Goal: Register for event/course

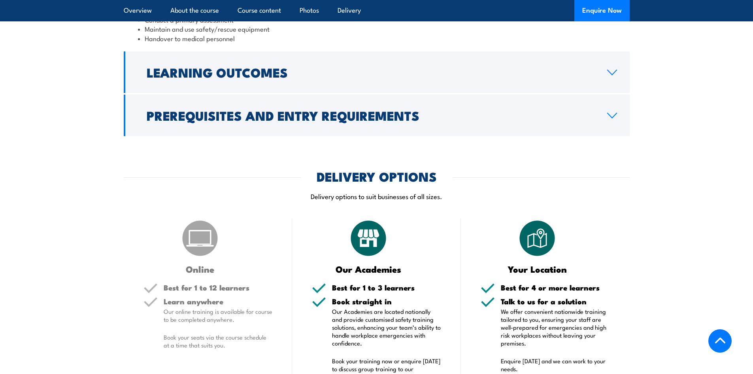
scroll to position [909, 0]
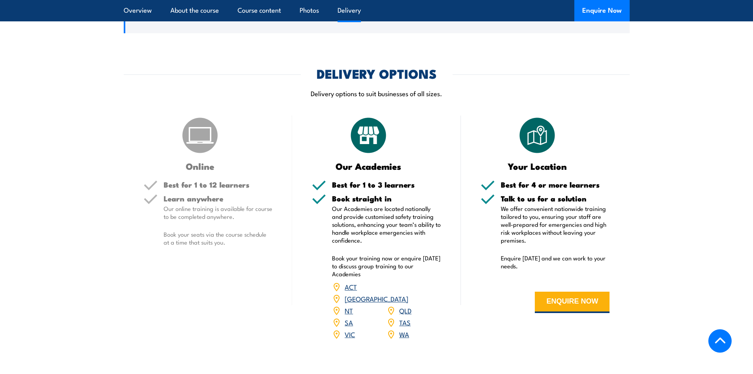
click at [406, 315] on link "QLD" at bounding box center [405, 309] width 12 height 9
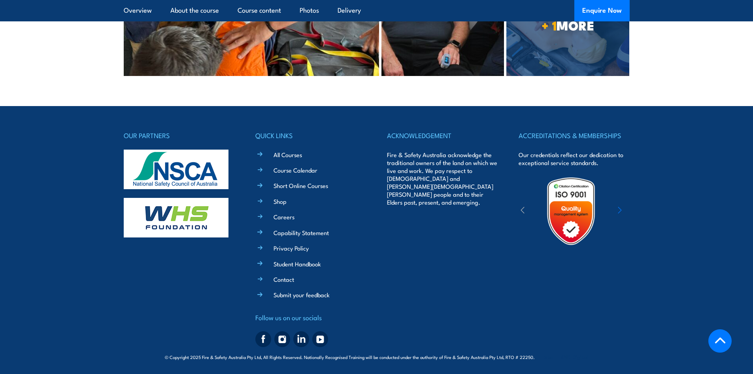
scroll to position [1746, 0]
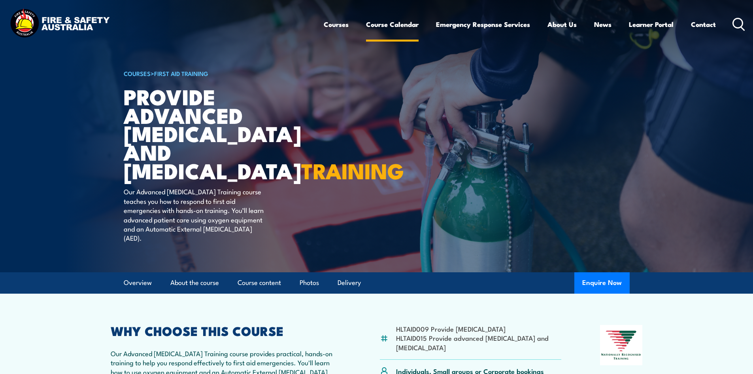
click at [393, 25] on link "Course Calendar" at bounding box center [392, 24] width 53 height 21
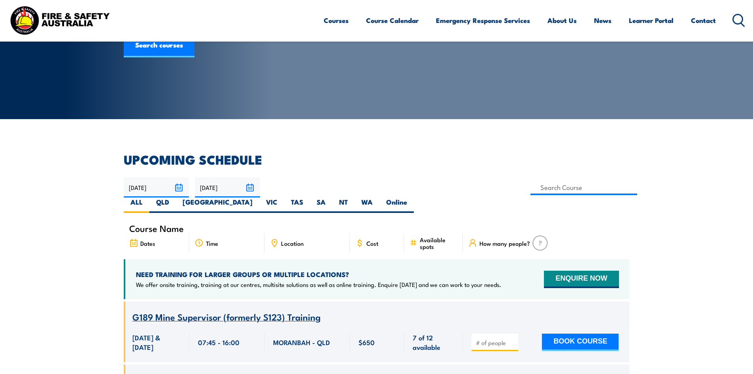
scroll to position [119, 0]
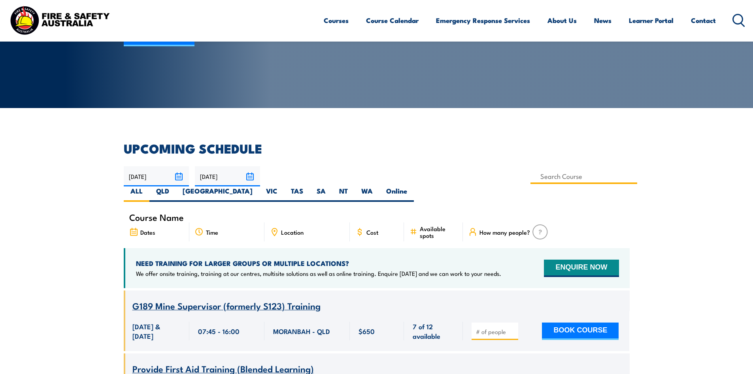
click at [531, 176] on input at bounding box center [584, 175] width 107 height 15
type input "Provide Advanced First Aid, Advanced [MEDICAL_DATA] and [MEDICAL_DATA] Training"
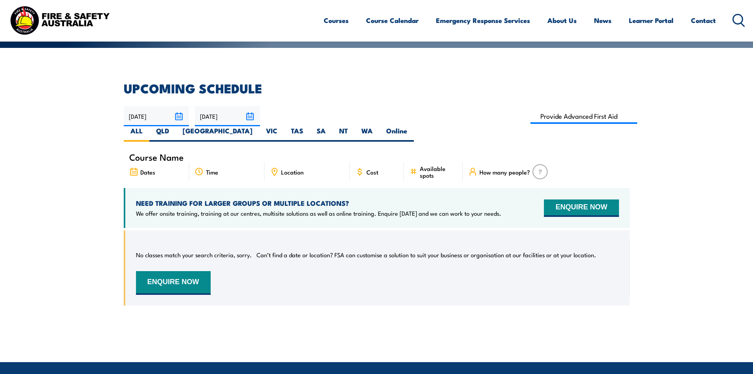
scroll to position [142, 0]
